Goal: Task Accomplishment & Management: Use online tool/utility

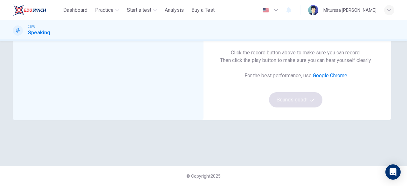
scroll to position [86, 0]
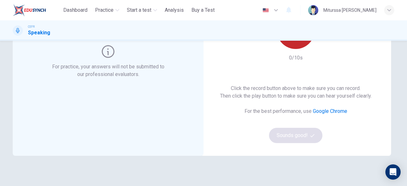
click at [297, 43] on div "Record" at bounding box center [296, 30] width 38 height 38
click at [295, 47] on div "Stop" at bounding box center [296, 30] width 38 height 38
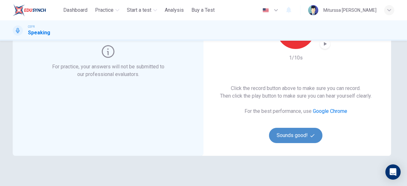
click at [295, 138] on button "Sounds good!" at bounding box center [295, 135] width 53 height 15
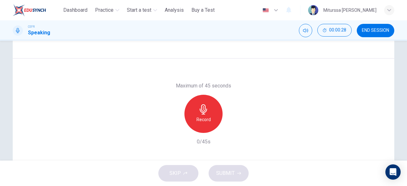
scroll to position [105, 0]
drag, startPoint x: 403, startPoint y: 119, endPoint x: 395, endPoint y: 152, distance: 34.1
click at [395, 152] on div "Question 1 Question Type : Independent 1 Directions : You will now be asked to …" at bounding box center [203, 101] width 407 height 120
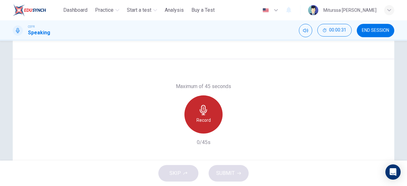
click at [217, 122] on div "Record" at bounding box center [203, 114] width 38 height 38
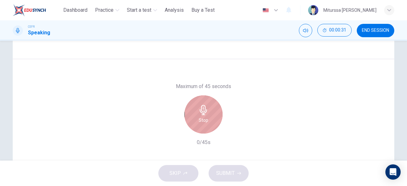
click at [217, 122] on div "Stop" at bounding box center [203, 114] width 38 height 38
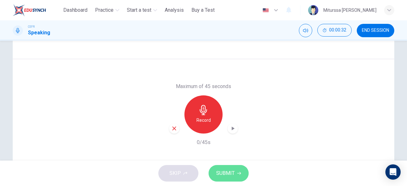
click at [219, 169] on span "SUBMIT" at bounding box center [225, 173] width 18 height 9
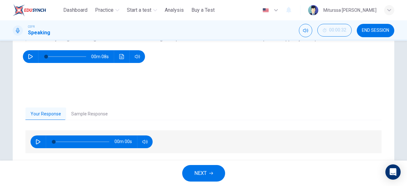
scroll to position [108, 0]
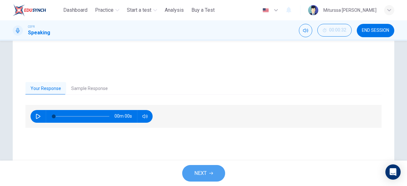
click at [206, 180] on button "NEXT" at bounding box center [203, 173] width 43 height 17
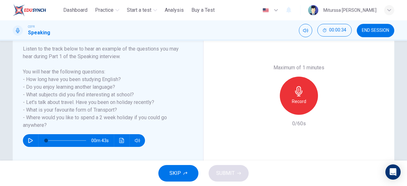
scroll to position [100, 0]
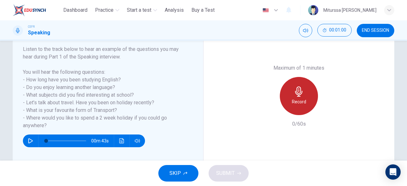
click at [300, 100] on h6 "Record" at bounding box center [299, 102] width 14 height 8
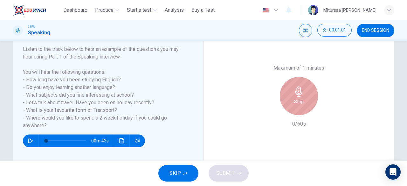
click at [300, 100] on h6 "Stop" at bounding box center [299, 102] width 10 height 8
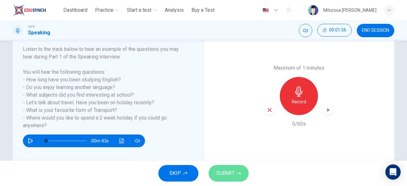
click at [214, 175] on button "SUBMIT" at bounding box center [229, 173] width 40 height 17
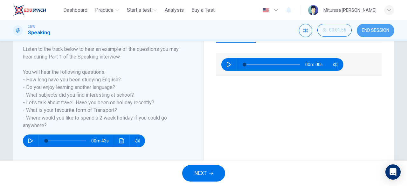
click at [374, 31] on span "END SESSION" at bounding box center [375, 30] width 27 height 5
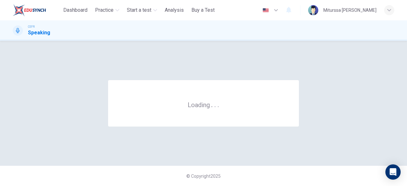
scroll to position [0, 0]
